Goal: Information Seeking & Learning: Check status

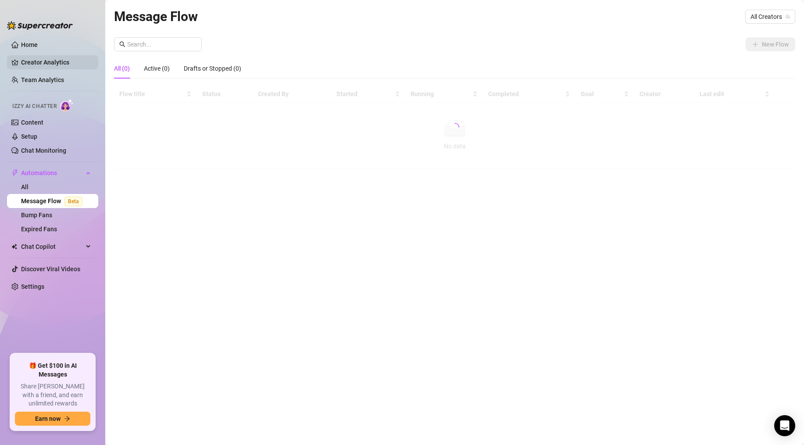
click at [51, 66] on link "Creator Analytics" at bounding box center [56, 62] width 70 height 14
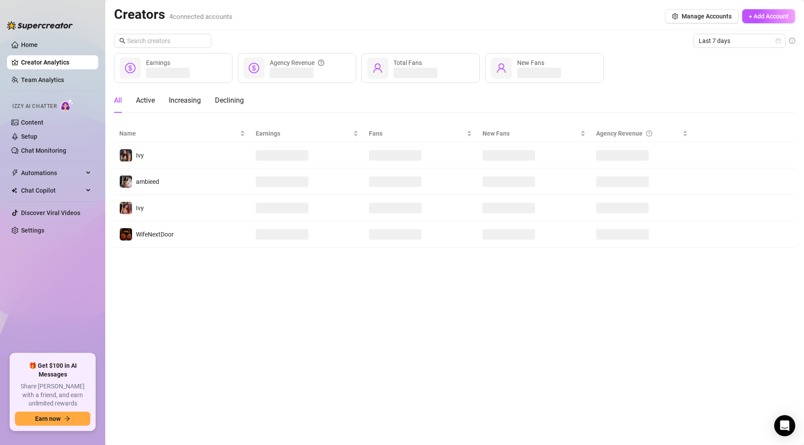
click at [43, 61] on link "Creator Analytics" at bounding box center [56, 62] width 70 height 14
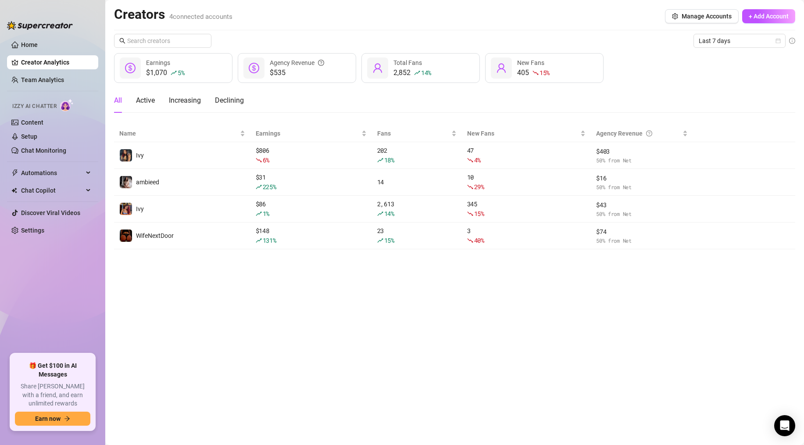
click at [23, 61] on link "Creator Analytics" at bounding box center [56, 62] width 70 height 14
click at [719, 33] on div "Creators 4 connected accounts Manage Accounts + Add Account Last 7 days $1,070 …" at bounding box center [454, 127] width 681 height 243
click at [718, 36] on span "Last 7 days" at bounding box center [740, 40] width 82 height 13
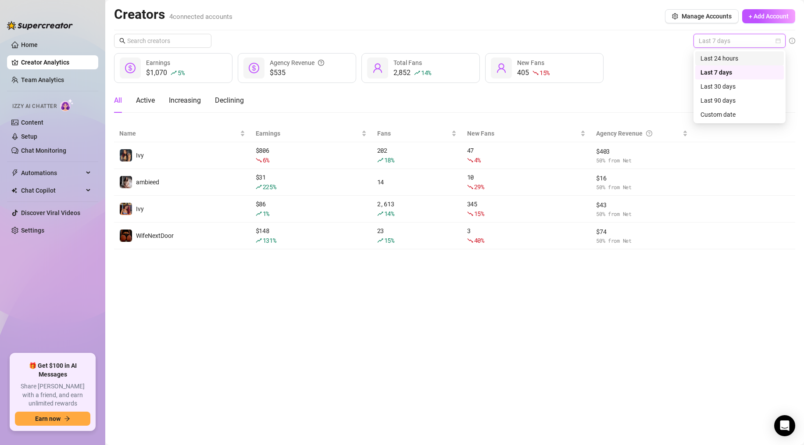
click at [713, 56] on div "Last 24 hours" at bounding box center [740, 59] width 78 height 10
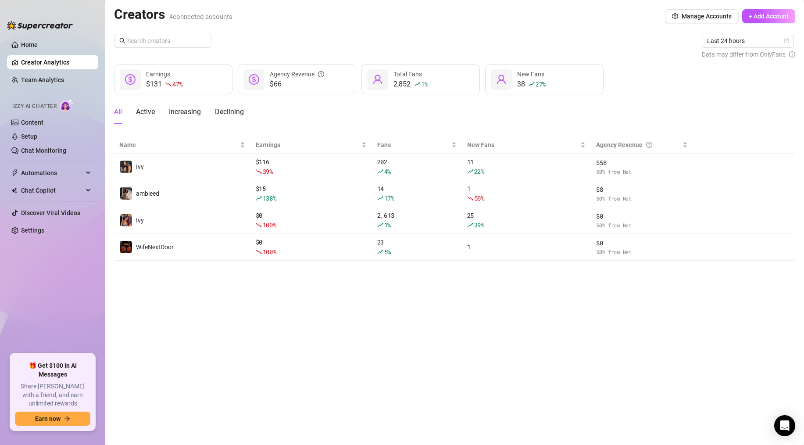
click at [49, 60] on link "Creator Analytics" at bounding box center [56, 62] width 70 height 14
